Goal: Find specific page/section: Find specific page/section

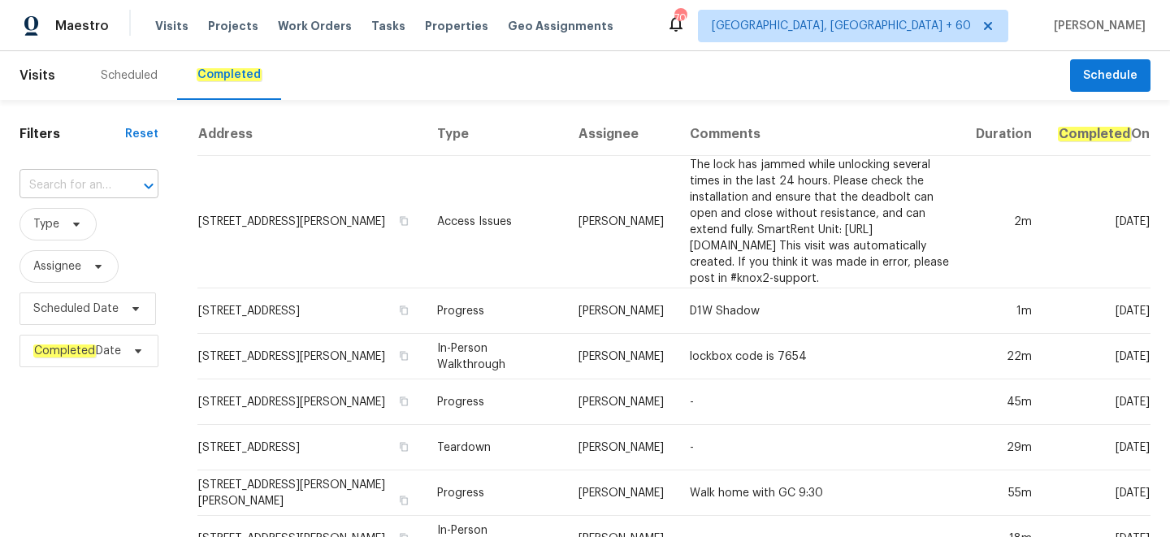
click at [82, 181] on input "text" at bounding box center [66, 185] width 93 height 25
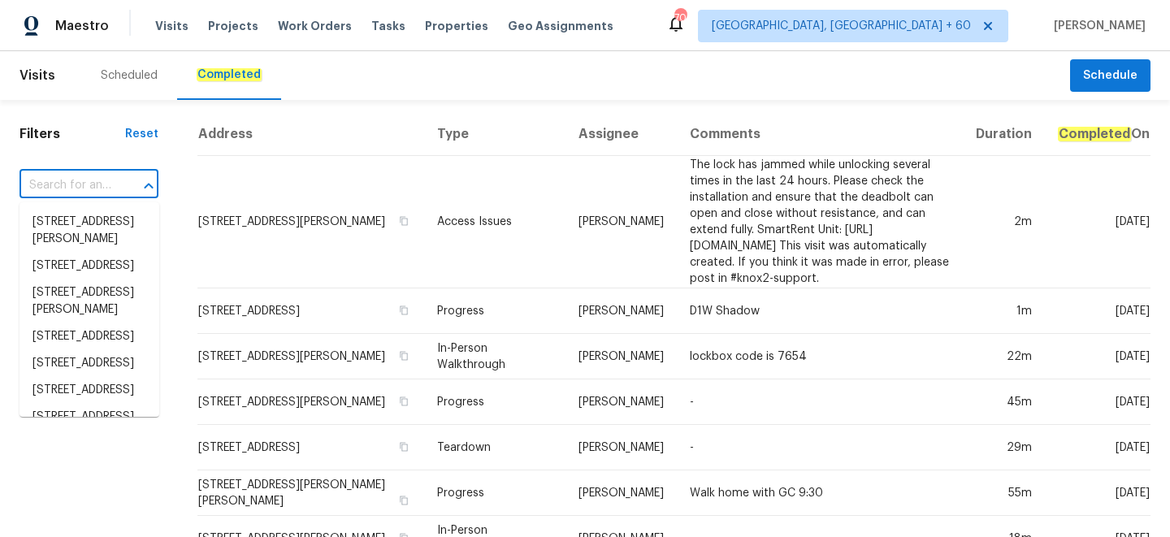
paste input "[STREET_ADDRESS]"
type input "[STREET_ADDRESS]"
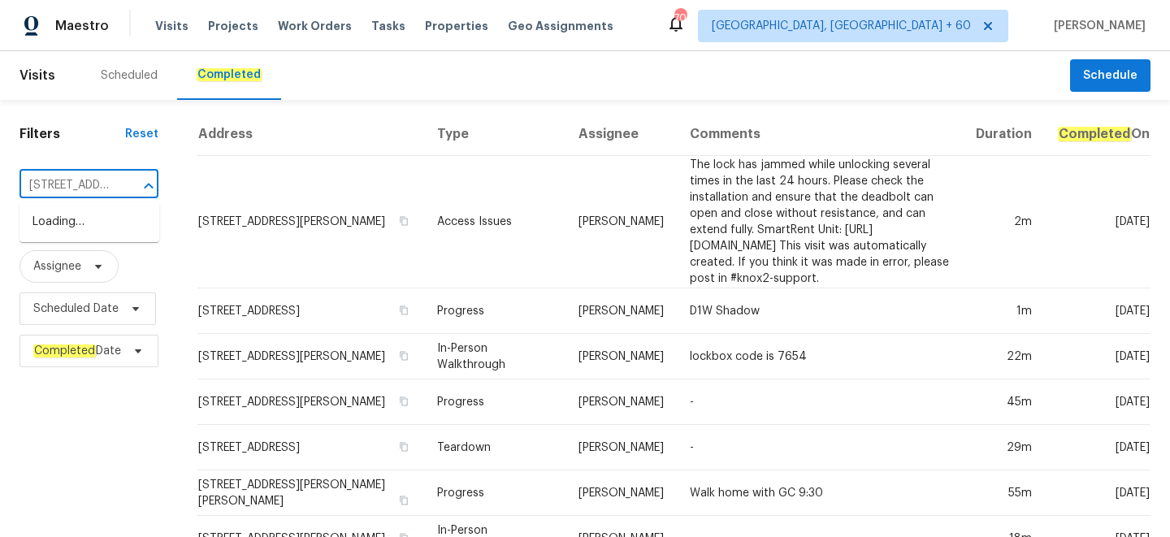
scroll to position [0, 135]
click at [95, 228] on li "[STREET_ADDRESS]" at bounding box center [90, 222] width 140 height 27
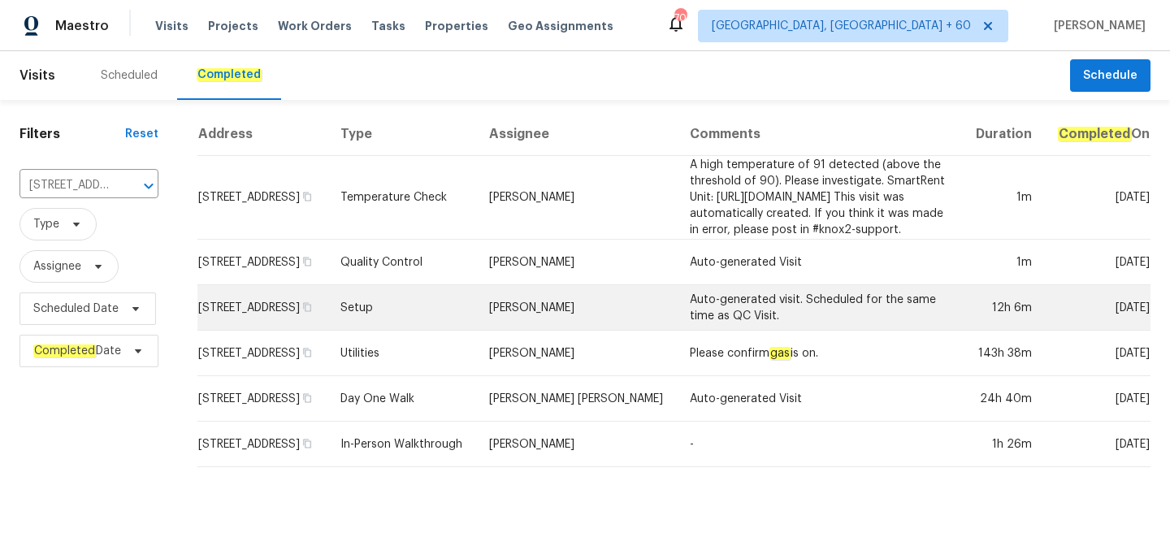
click at [435, 331] on td "Setup" at bounding box center [402, 308] width 148 height 46
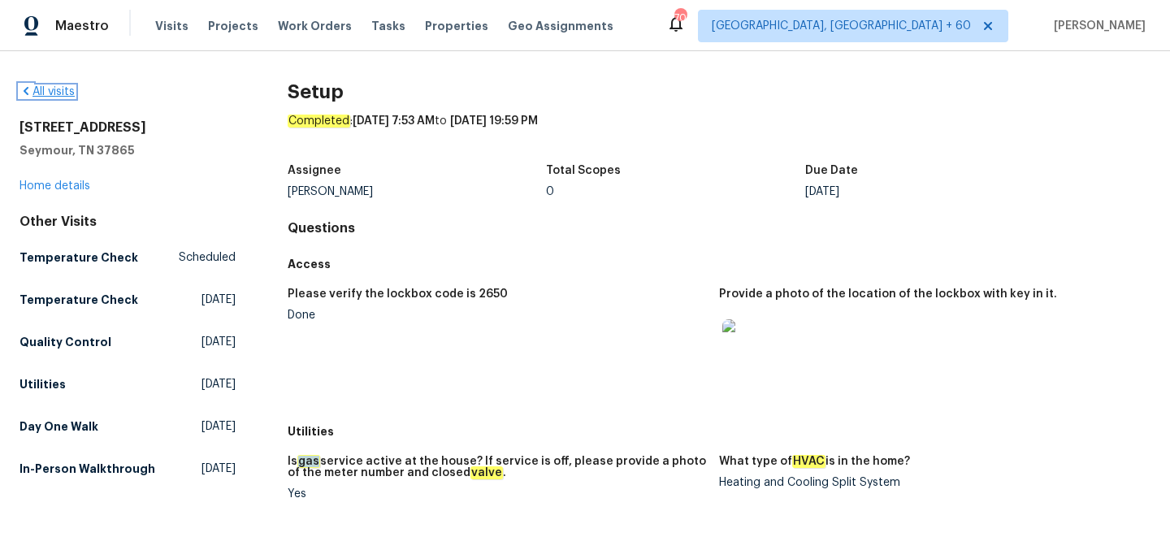
click at [67, 89] on link "All visits" at bounding box center [47, 91] width 55 height 11
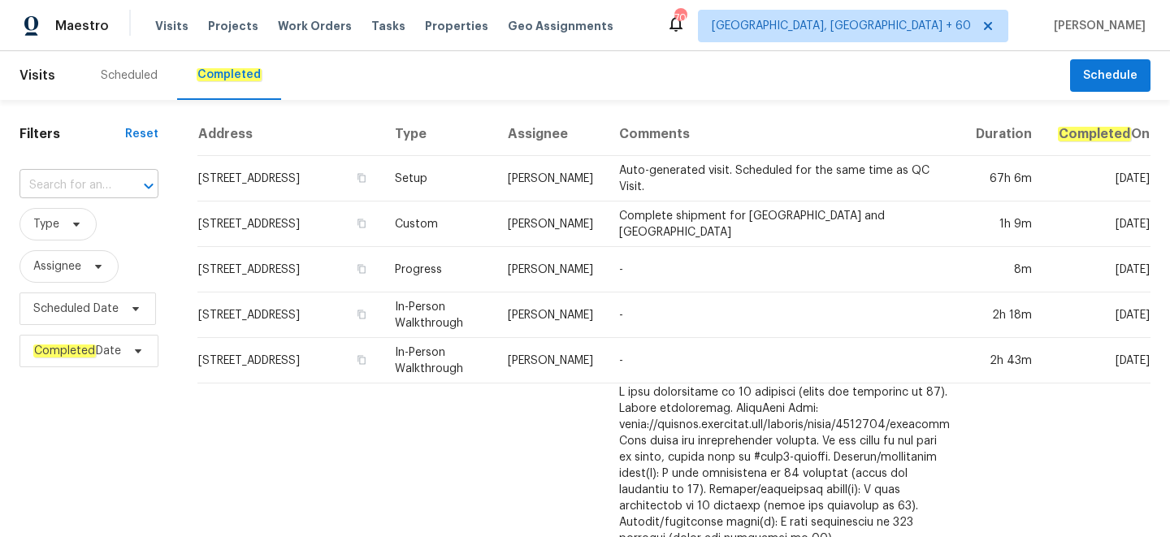
click at [84, 198] on input "text" at bounding box center [66, 185] width 93 height 25
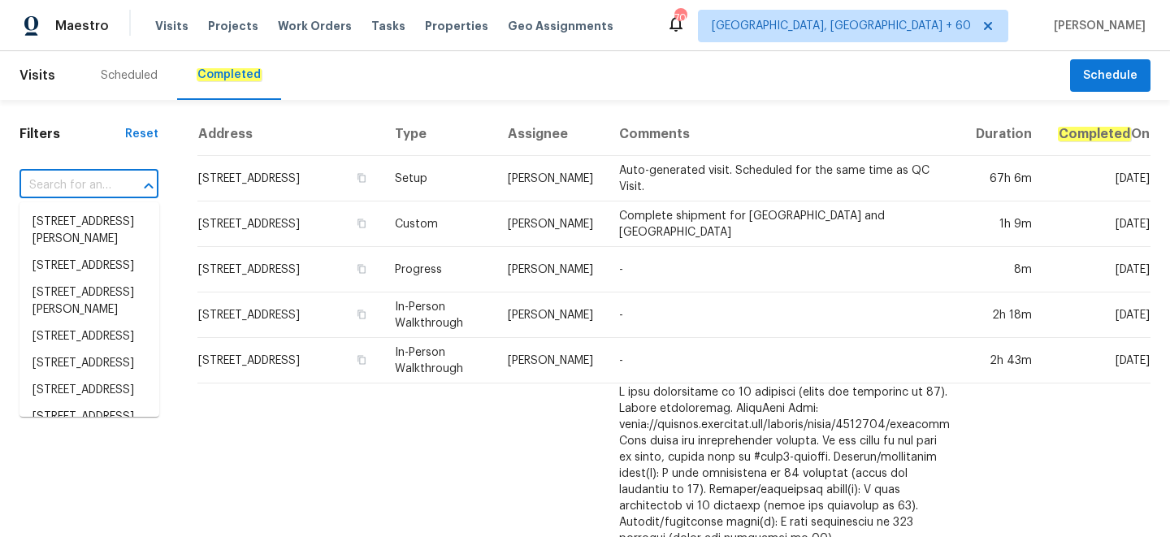
paste input "[STREET_ADDRESS][PERSON_NAME]"
type input "[STREET_ADDRESS][PERSON_NAME]"
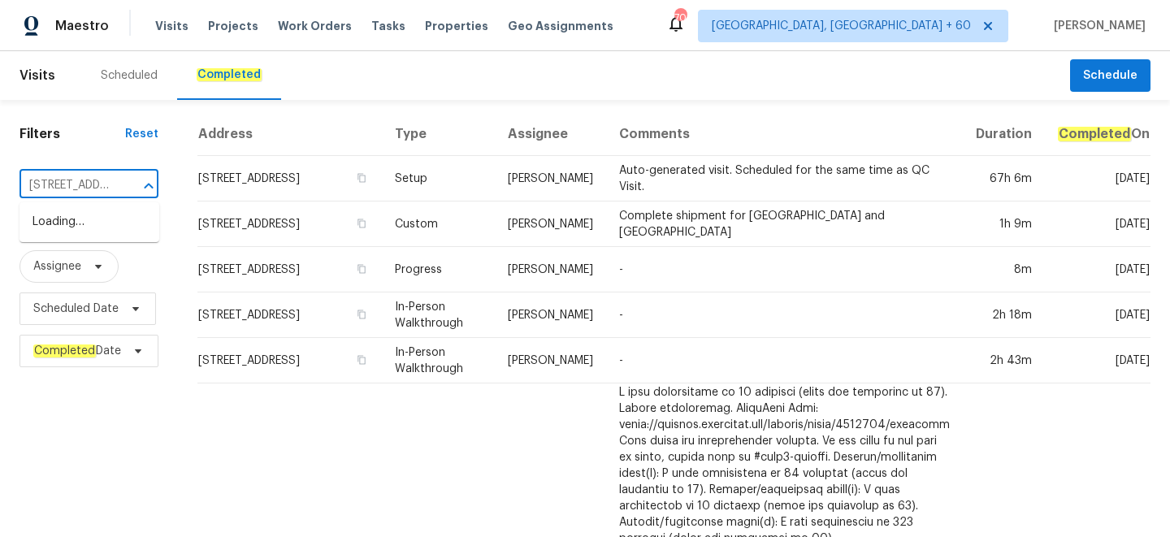
scroll to position [0, 161]
click at [88, 242] on li "[STREET_ADDRESS][PERSON_NAME]" at bounding box center [90, 231] width 140 height 44
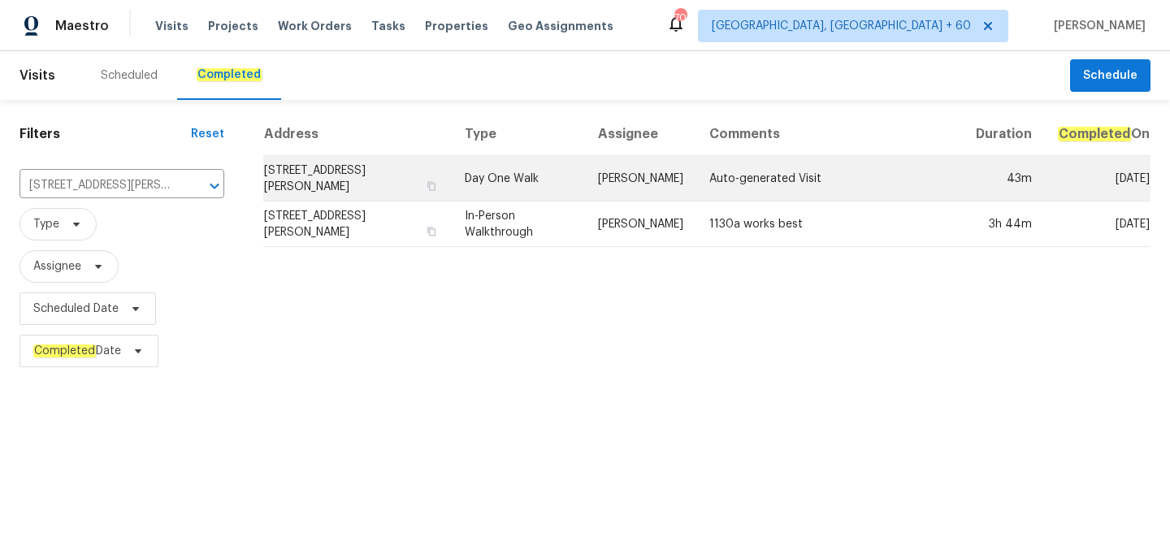
click at [554, 198] on td "Day One Walk" at bounding box center [518, 179] width 133 height 46
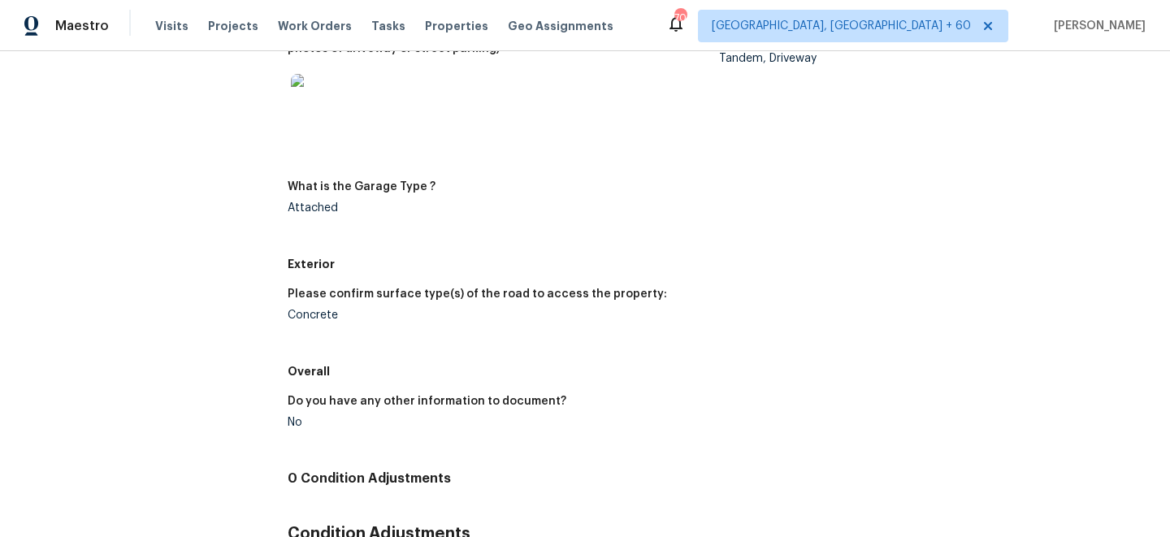
scroll to position [1837, 0]
